Goal: Information Seeking & Learning: Learn about a topic

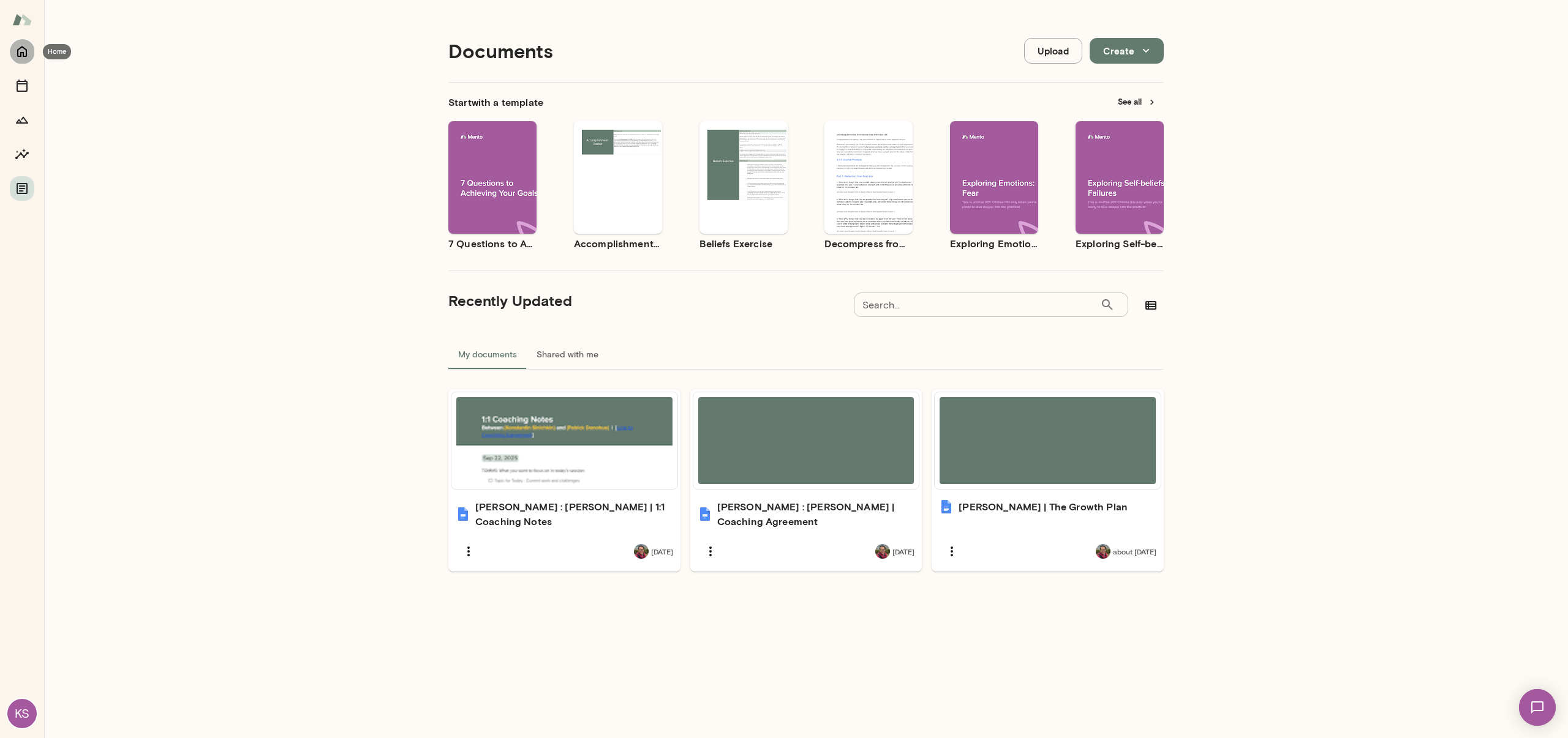
click at [23, 50] on icon "Home" at bounding box center [22, 51] width 15 height 15
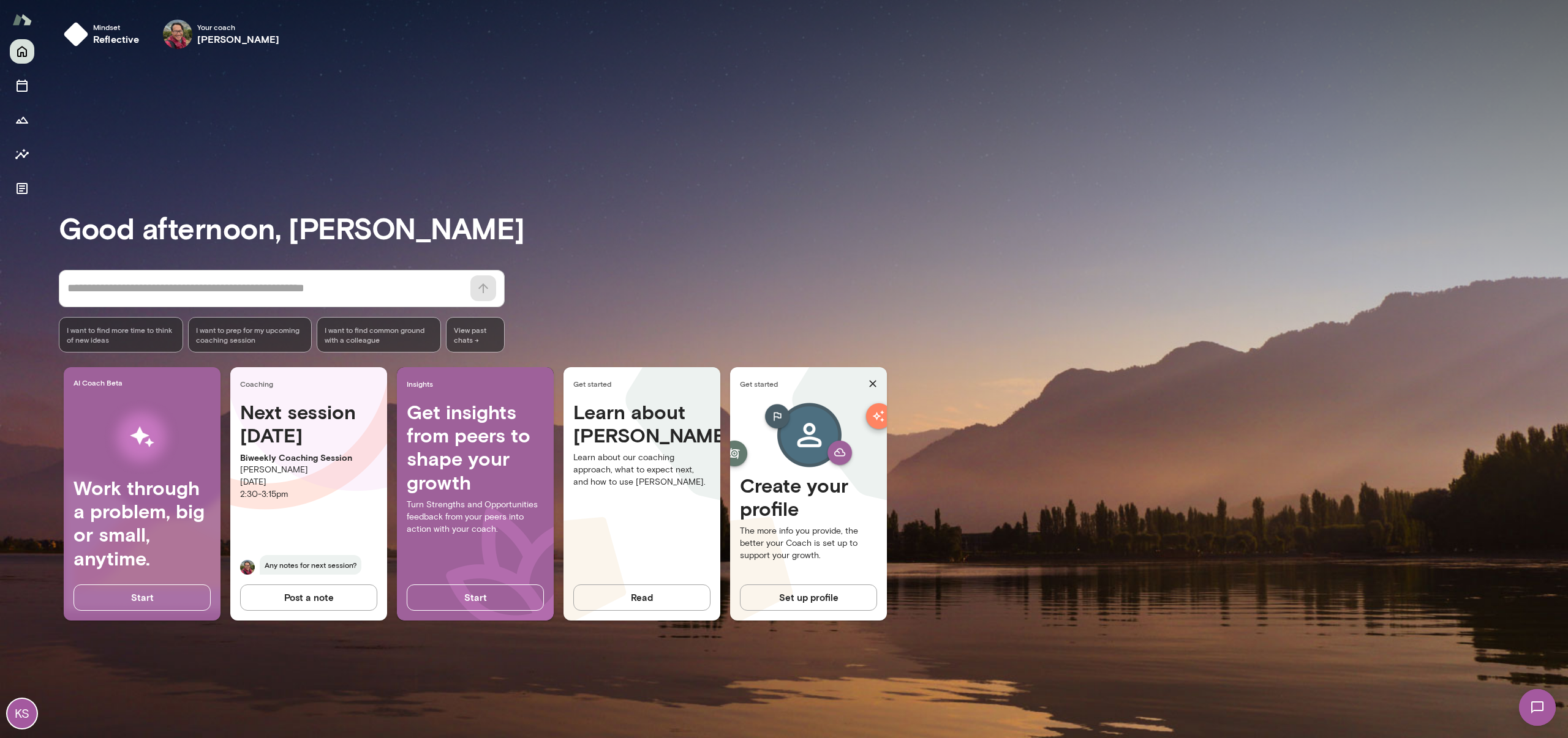
click at [906, 133] on div "Good afternoon, [PERSON_NAME] * ​ ​ I want to find more time to think of new id…" at bounding box center [813, 399] width 1509 height 650
click at [22, 159] on icon "Insights" at bounding box center [22, 154] width 15 height 15
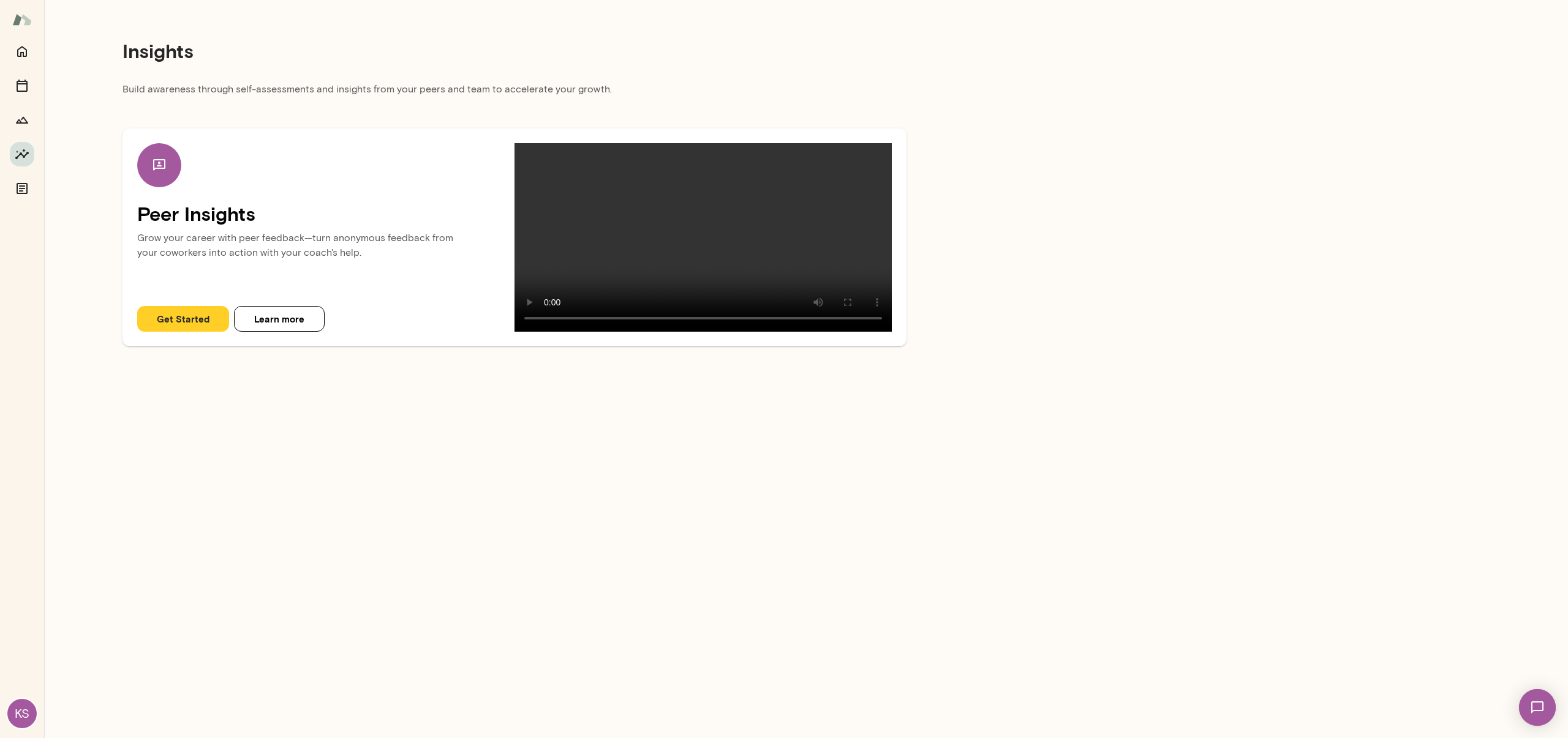
click at [796, 551] on main "Insights Build awareness through self-assessments and insights from your peers …" at bounding box center [805, 369] width 1524 height 738
click at [805, 552] on main "Insights Build awareness through self-assessments and insights from your peers …" at bounding box center [805, 369] width 1524 height 738
click at [315, 229] on p "Grow your career with peer feedback—turn anonymous feedback from your coworkers…" at bounding box center [326, 249] width 378 height 46
